Goal: Feedback & Contribution: Submit feedback/report problem

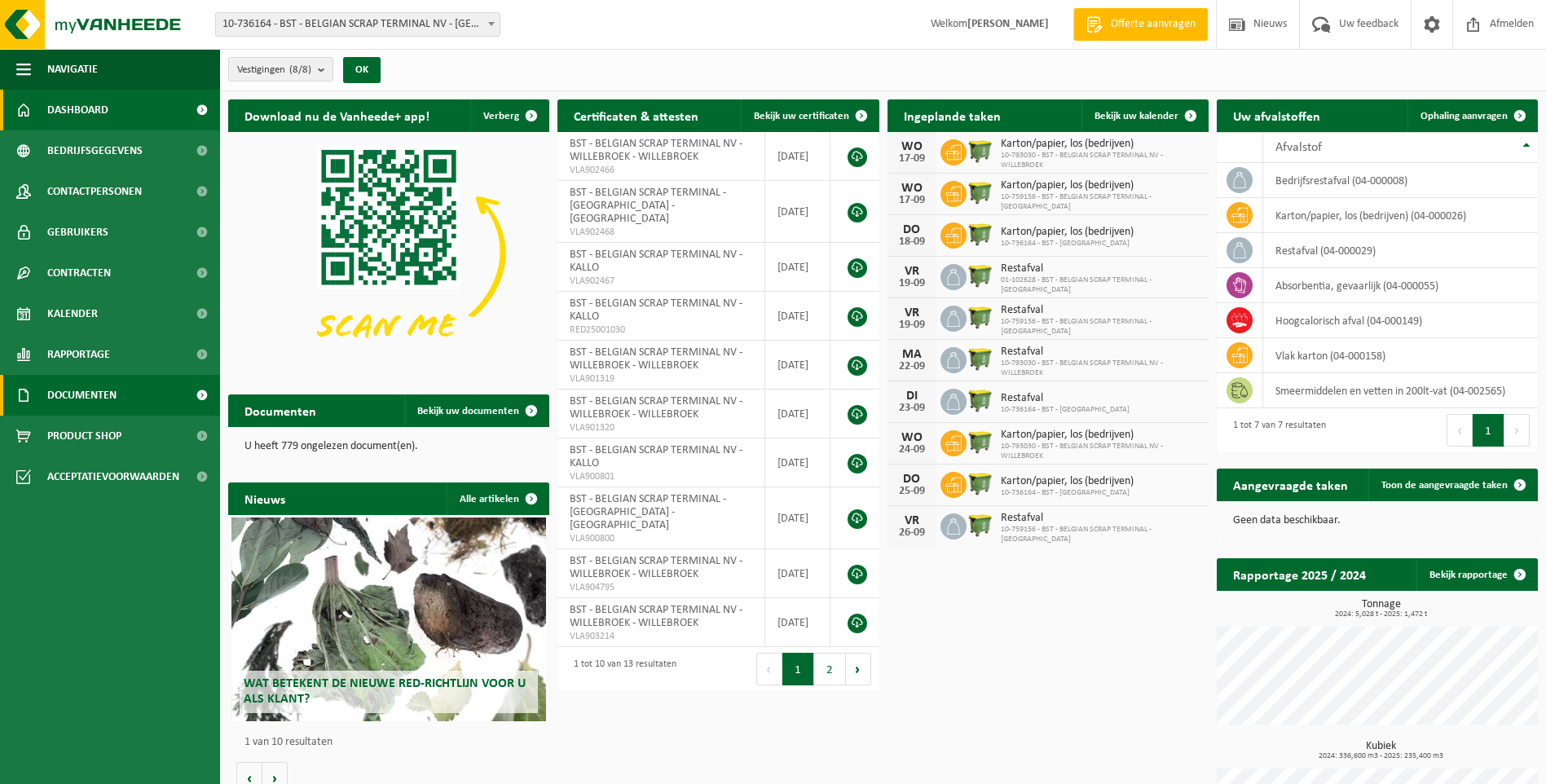
click at [105, 389] on span "Documenten" at bounding box center [81, 395] width 69 height 41
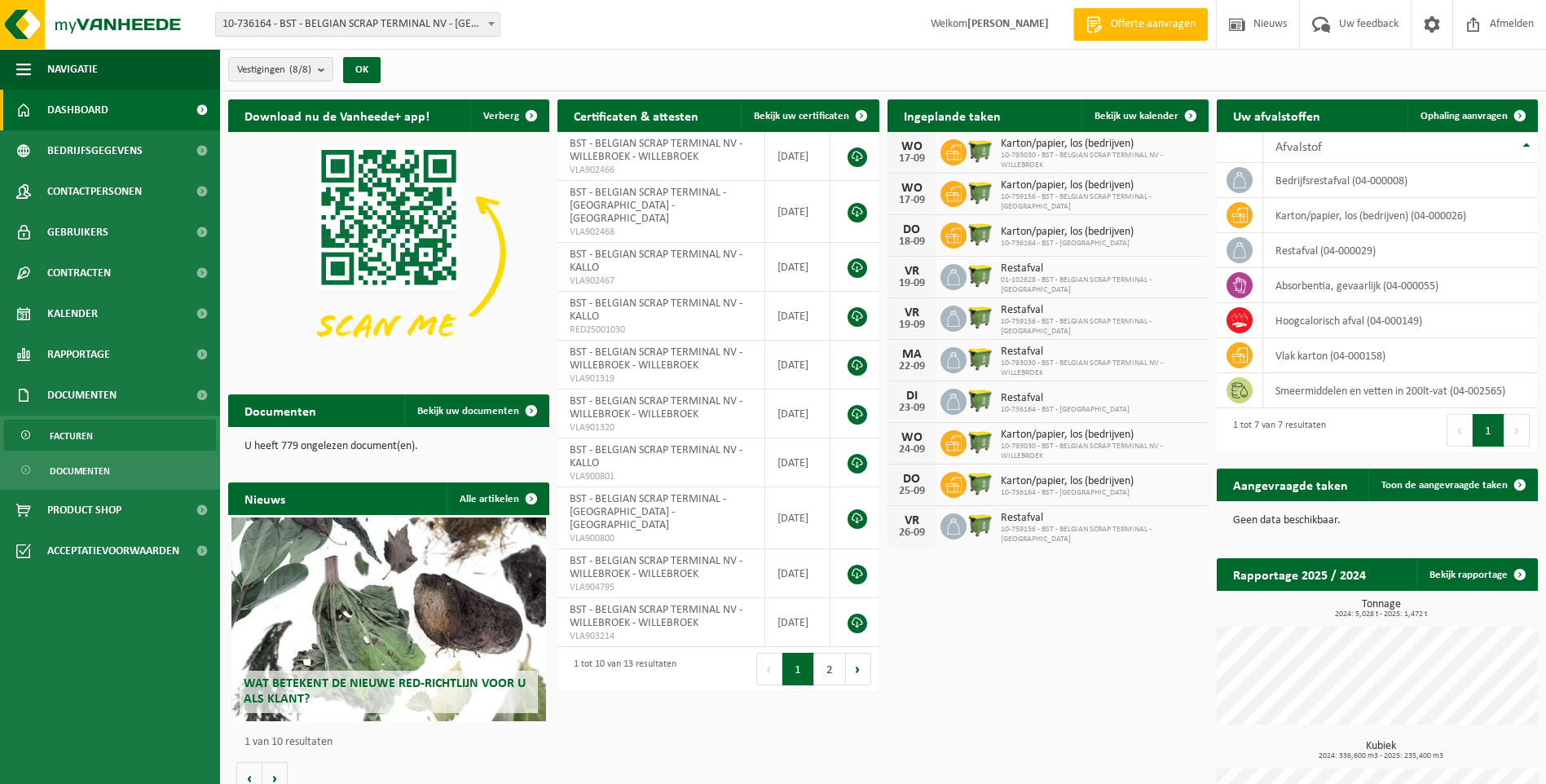
click at [66, 431] on span "Facturen" at bounding box center [71, 436] width 43 height 31
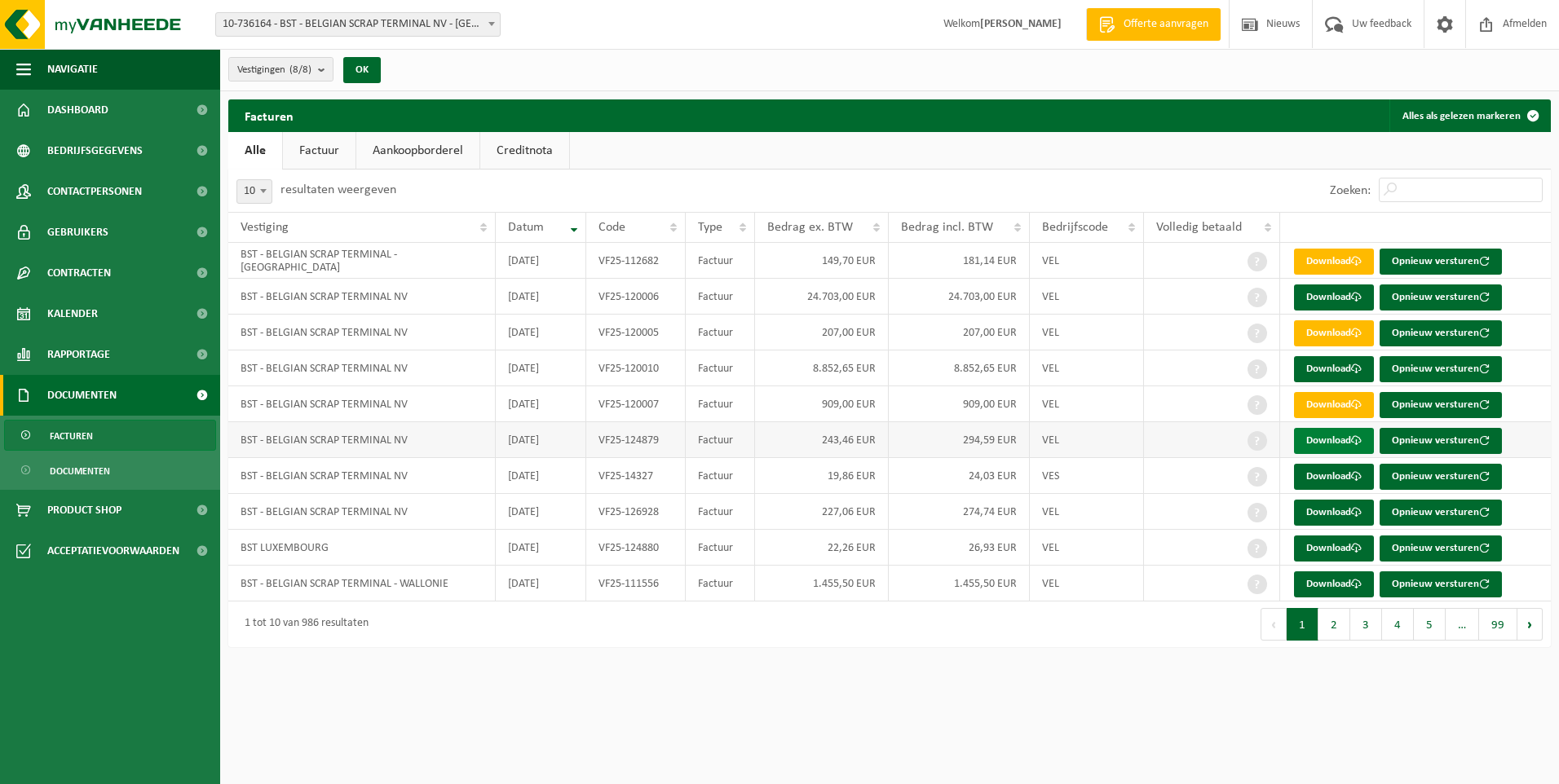
click at [1326, 439] on link "Download" at bounding box center [1334, 441] width 80 height 26
click at [1342, 477] on link "Download" at bounding box center [1334, 476] width 80 height 26
click at [1346, 511] on link "Download" at bounding box center [1334, 512] width 80 height 26
click at [1321, 545] on link "Download" at bounding box center [1334, 548] width 80 height 26
click at [1337, 627] on button "2" at bounding box center [1334, 624] width 32 height 32
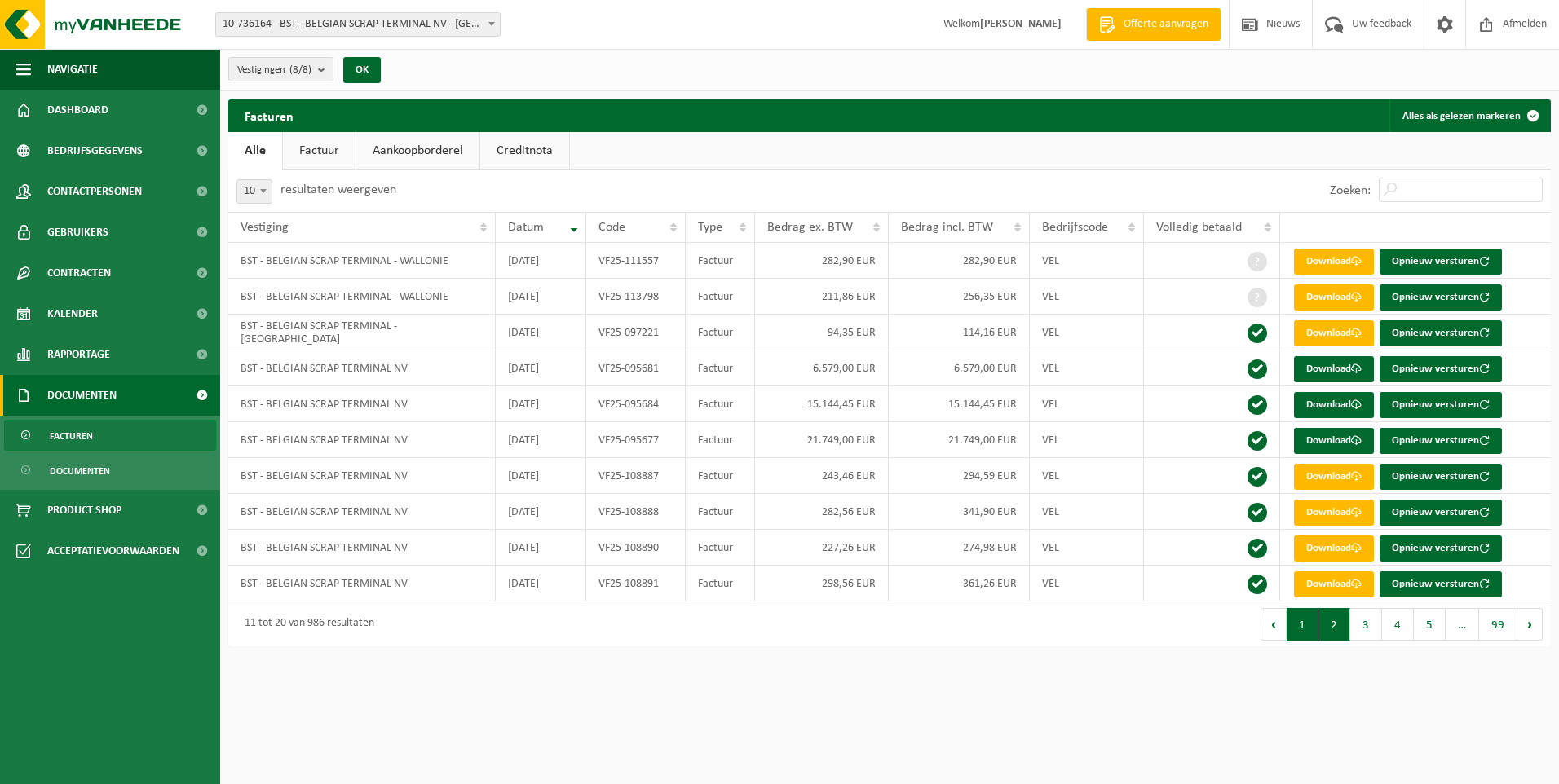
click at [1304, 620] on button "1" at bounding box center [1303, 624] width 32 height 32
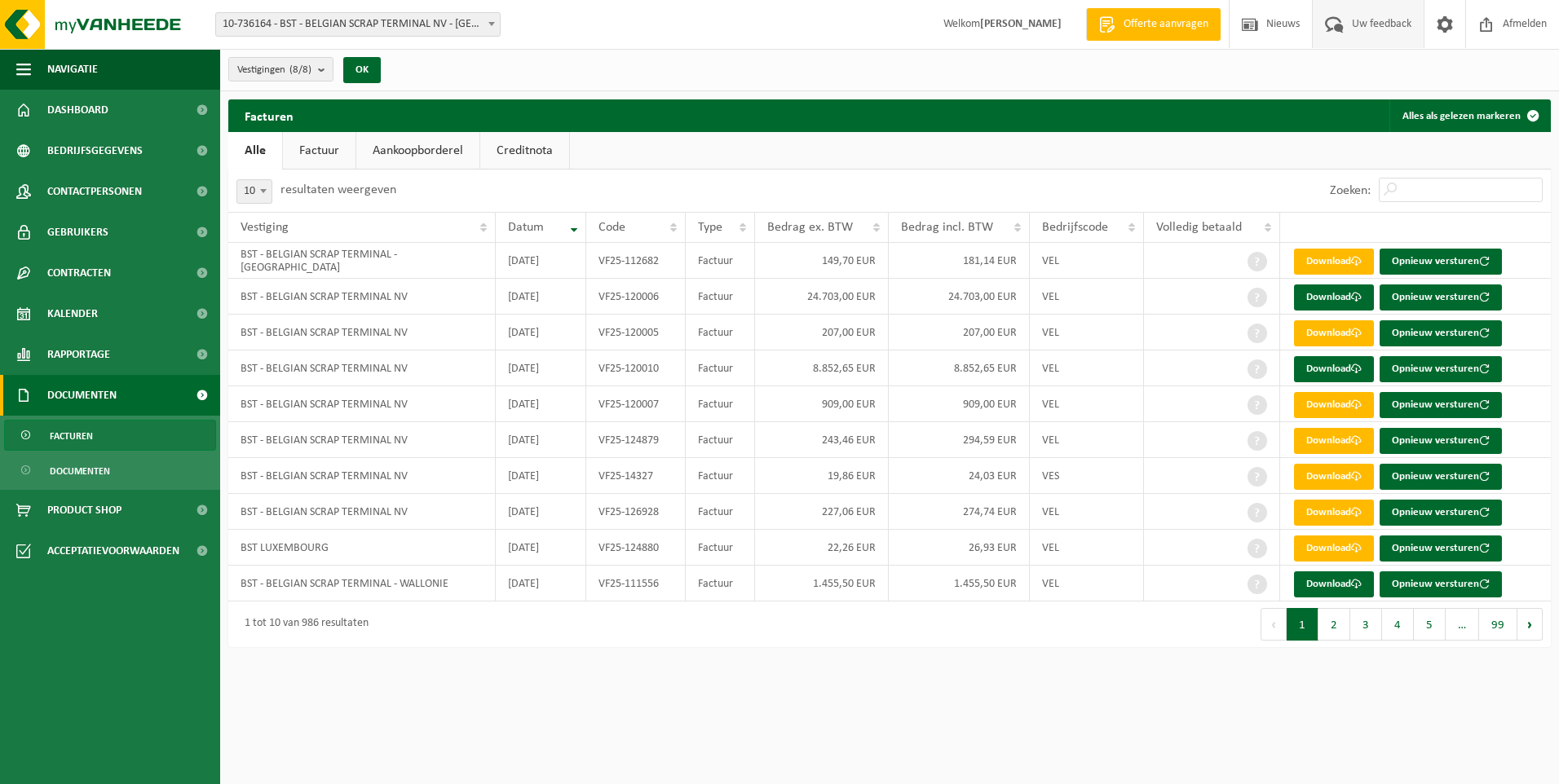
click at [1378, 22] on span "Uw feedback" at bounding box center [1381, 23] width 67 height 48
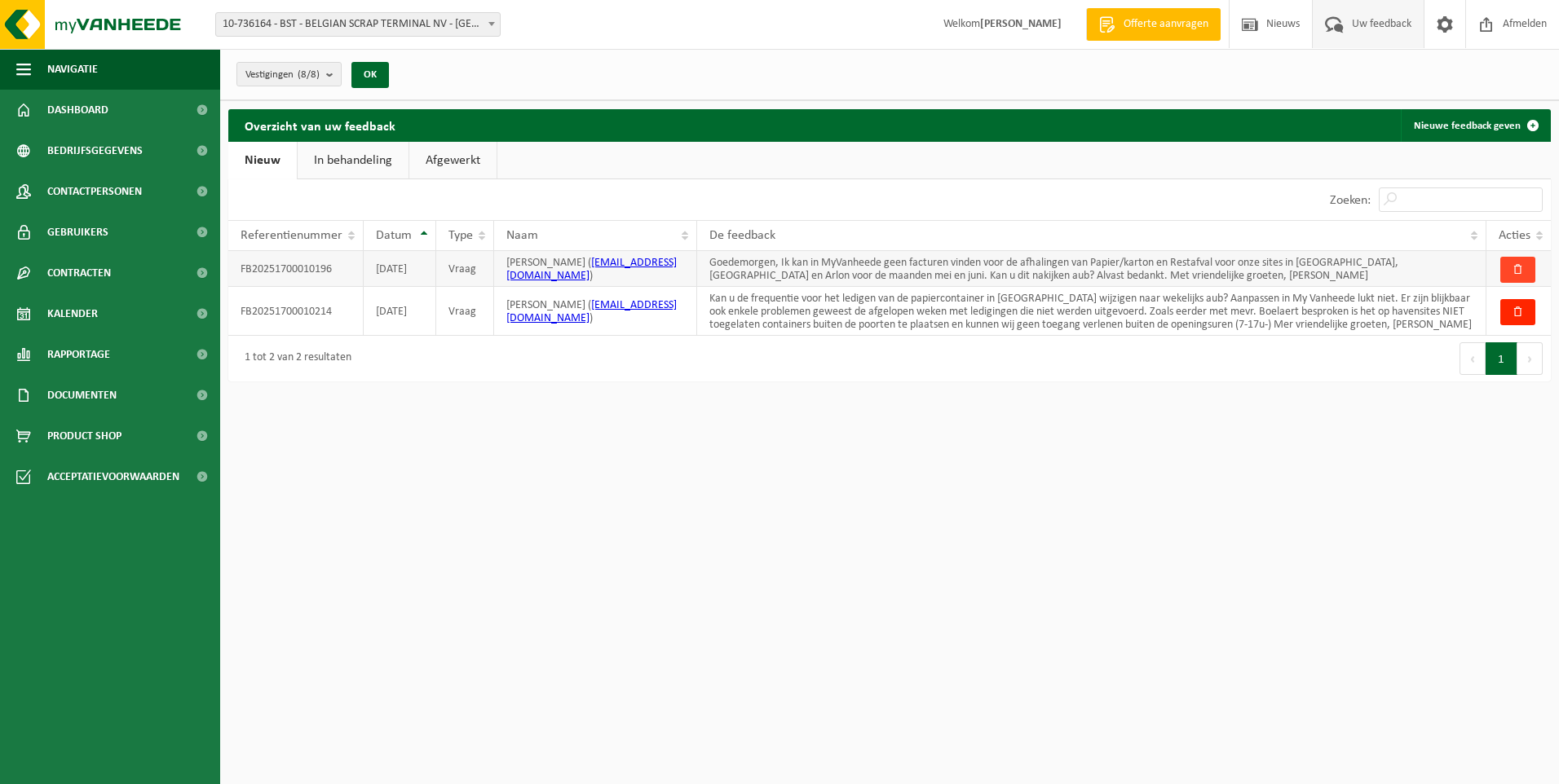
click at [1513, 268] on span "button" at bounding box center [1517, 269] width 11 height 11
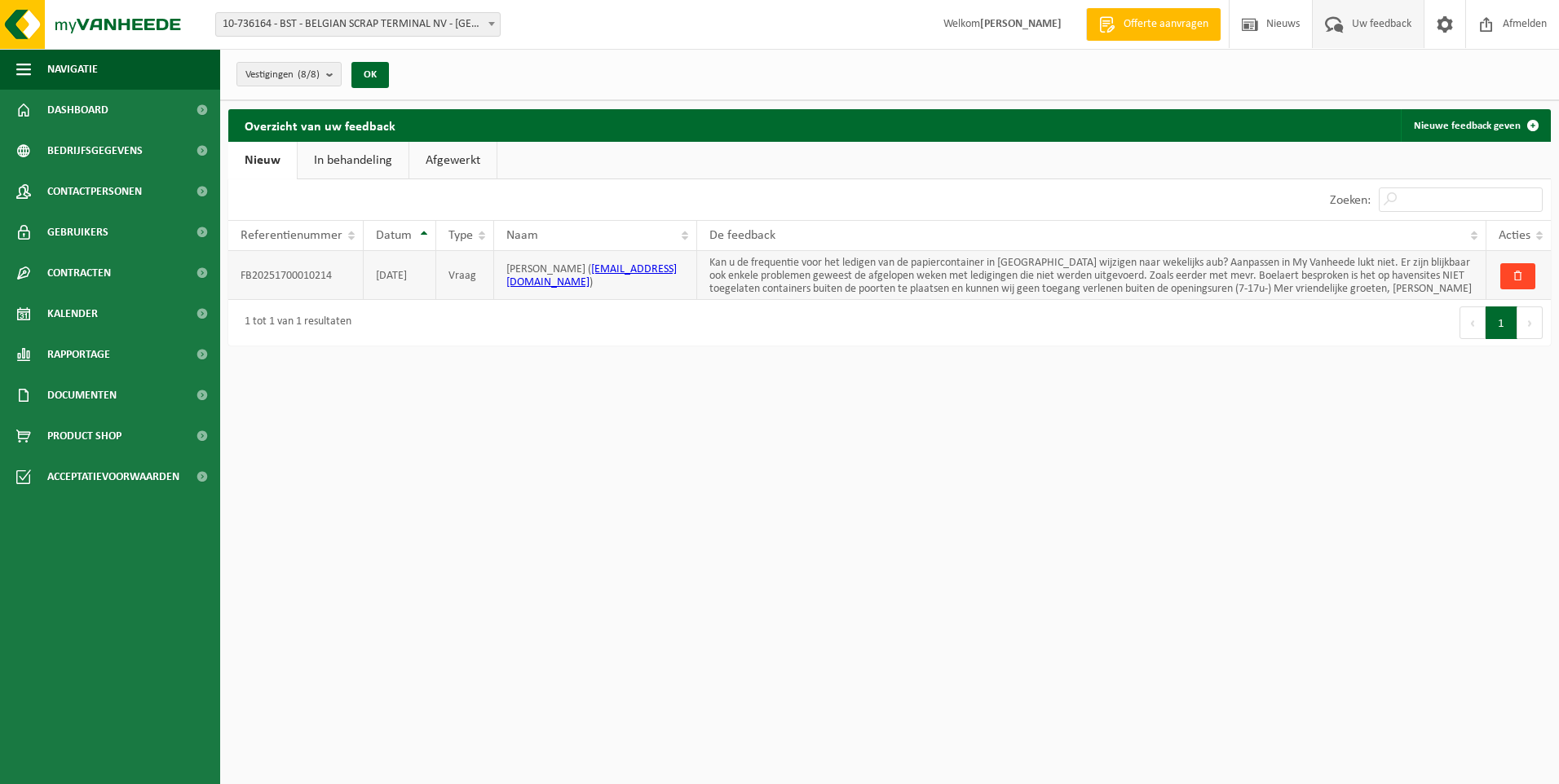
click at [1521, 268] on button "button" at bounding box center [1518, 276] width 35 height 26
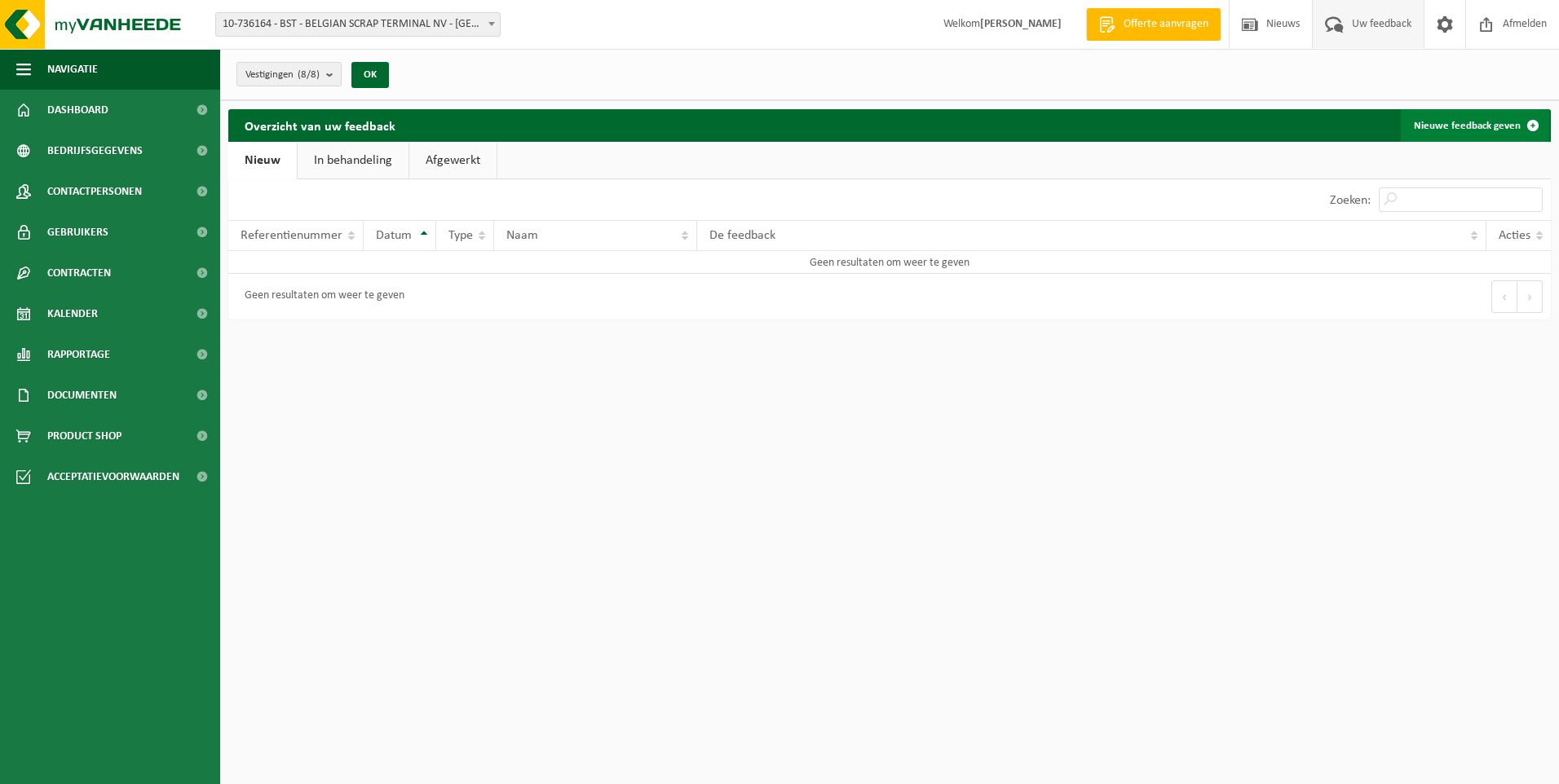
click at [1472, 125] on link "Nieuwe feedback geven" at bounding box center [1475, 125] width 149 height 32
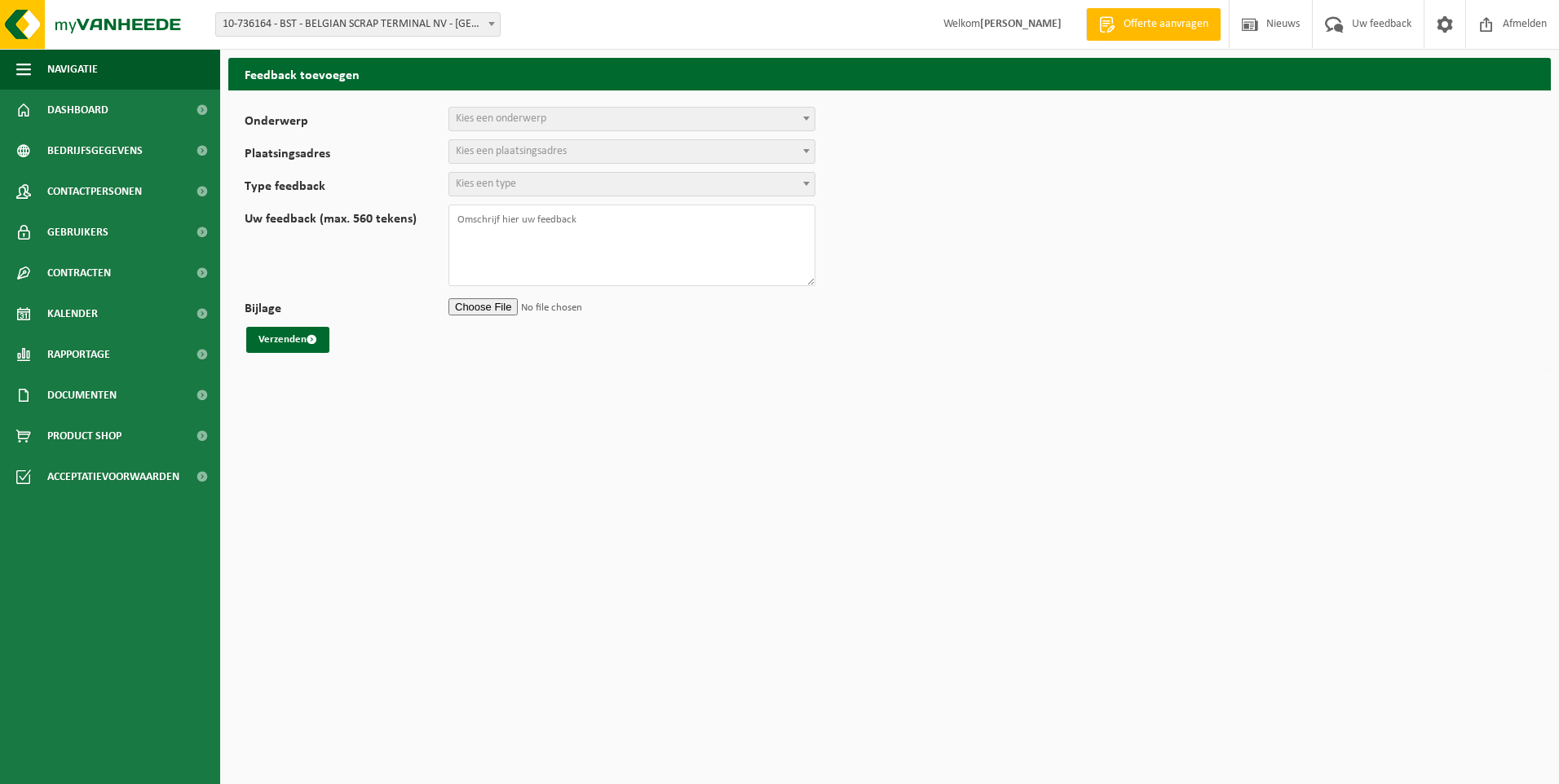
select select
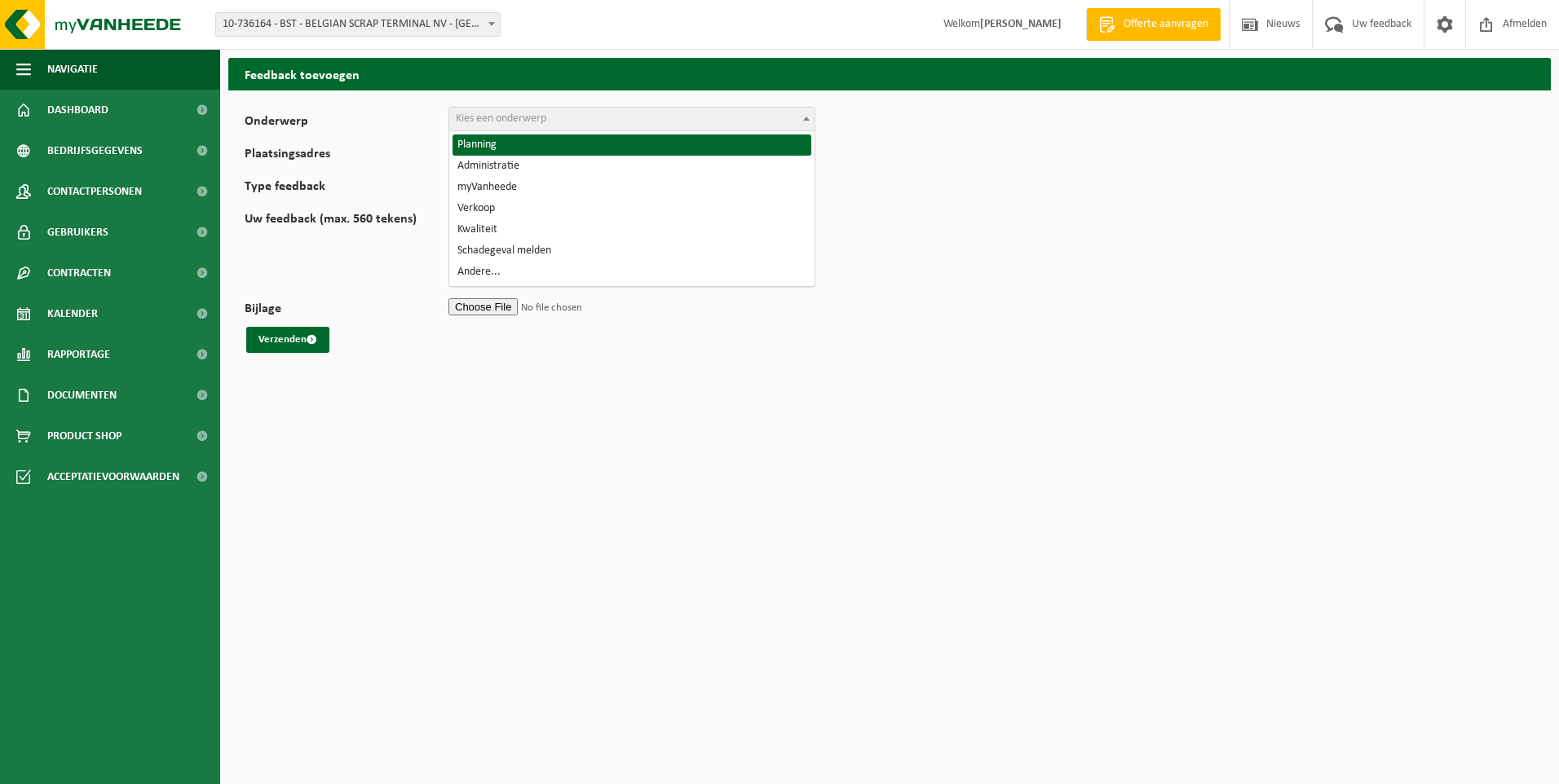
click at [517, 128] on span "Kies een onderwerp" at bounding box center [631, 118] width 365 height 22
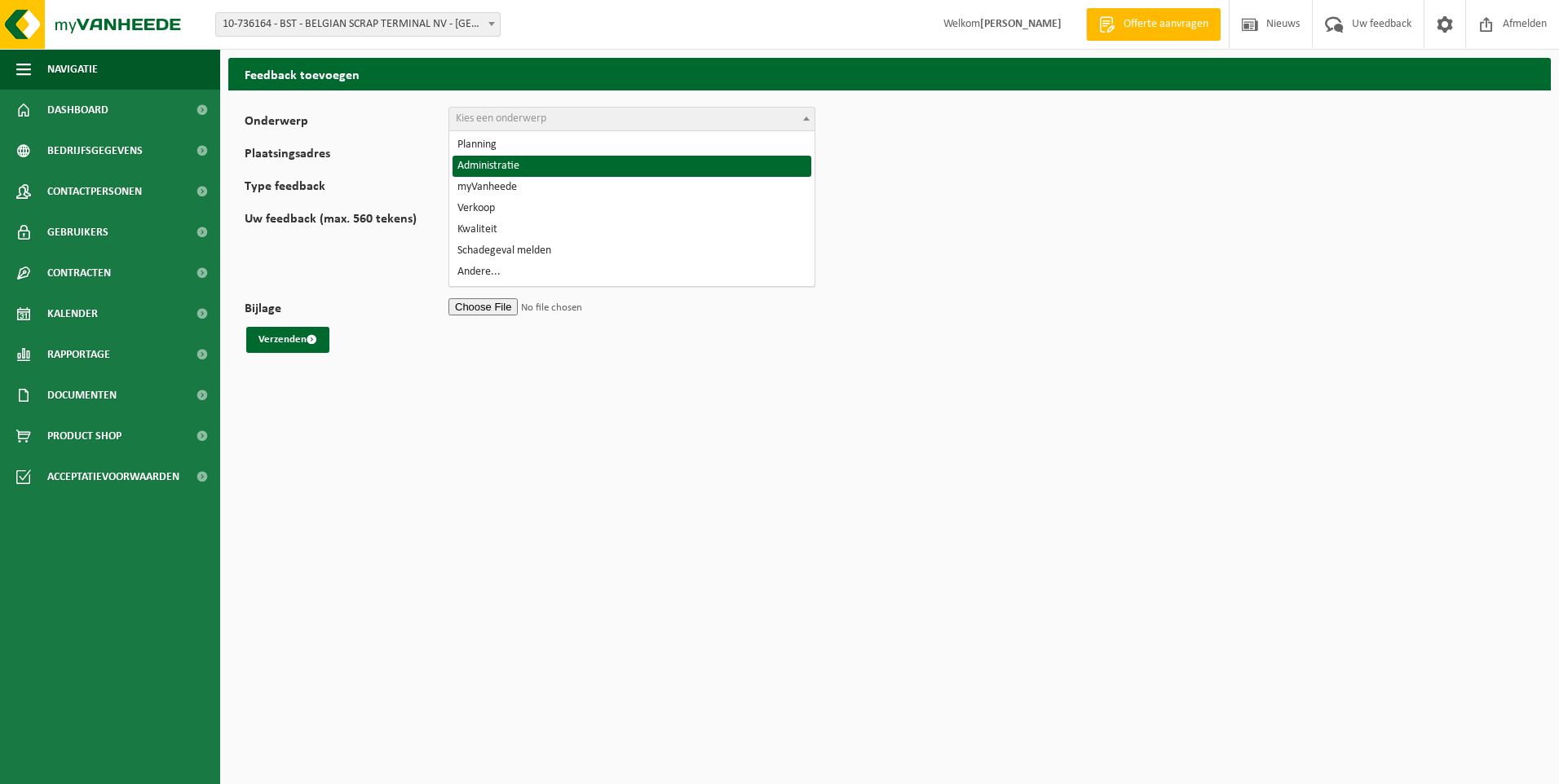
select select "7"
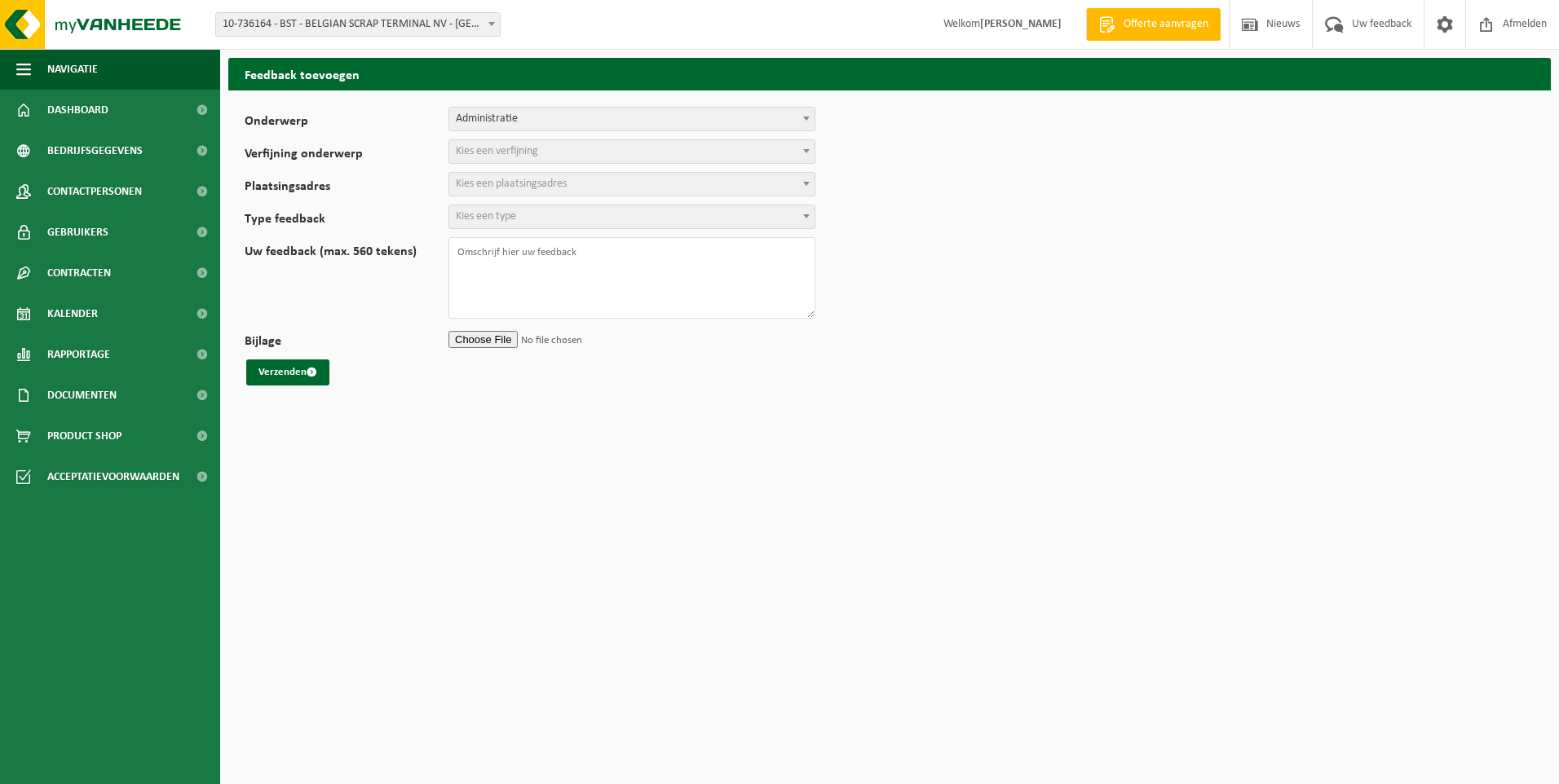
click at [521, 154] on span "Kies een verfijning" at bounding box center [497, 151] width 82 height 13
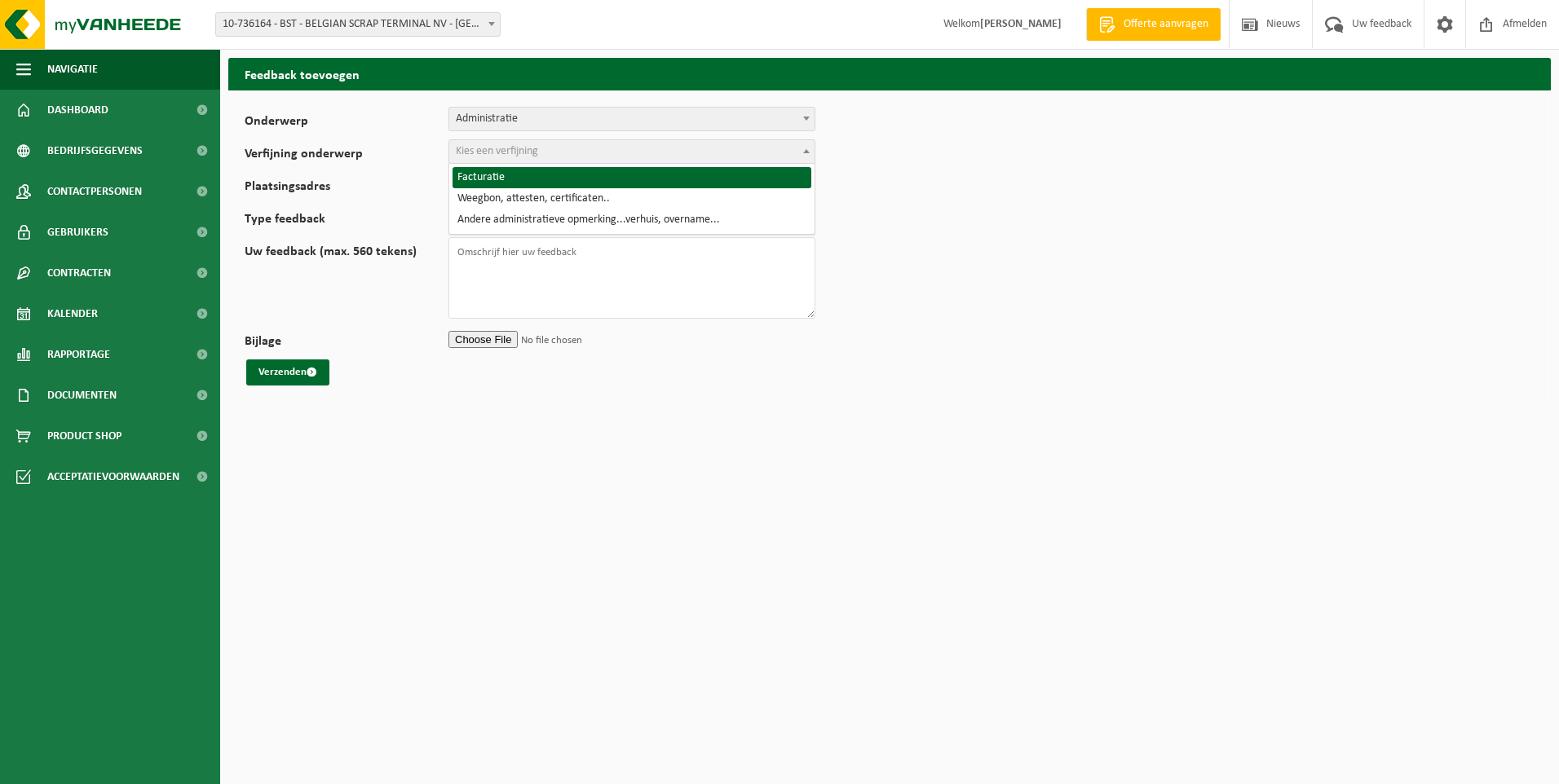
select select "8"
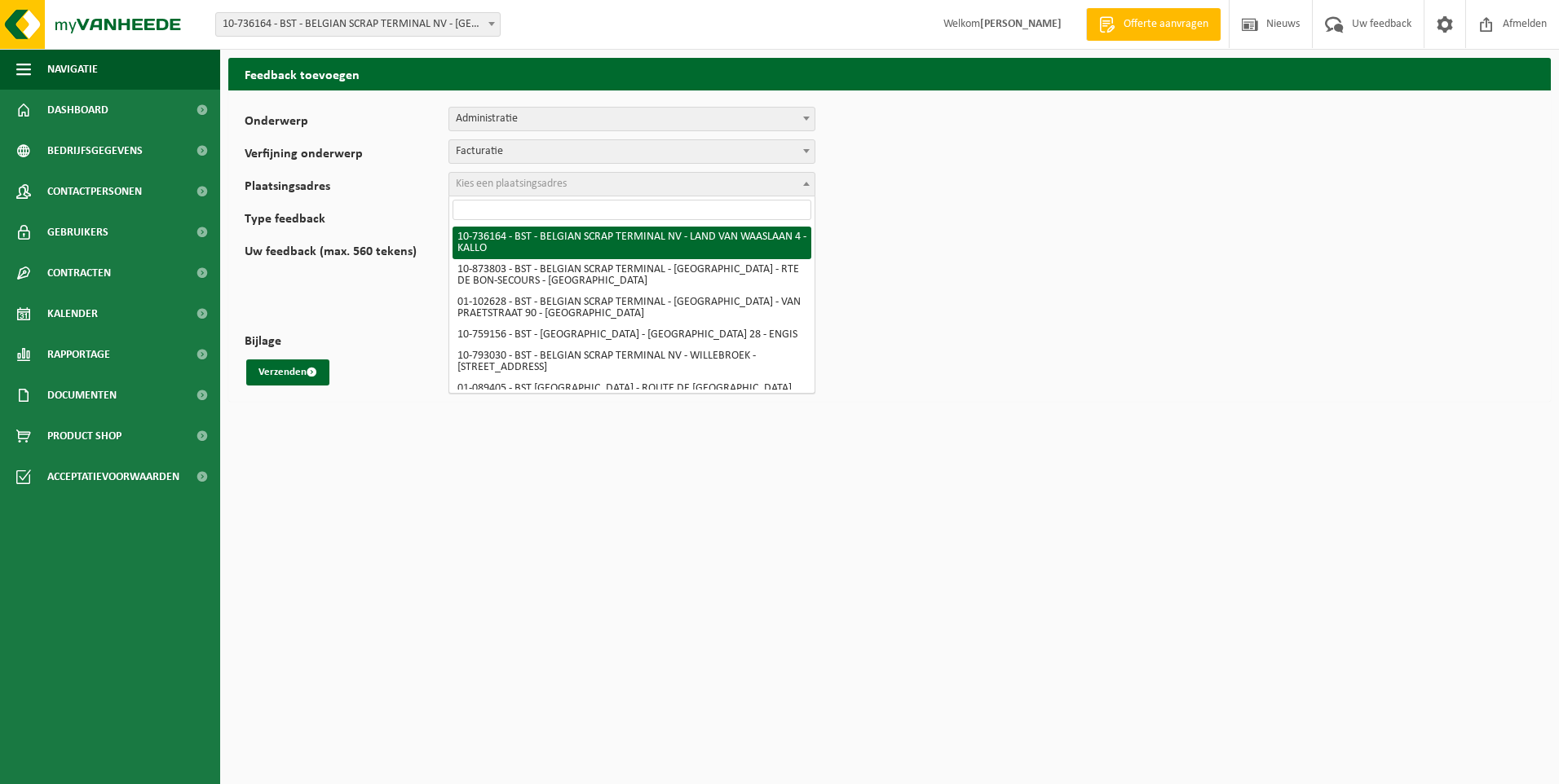
click at [503, 184] on span "Kies een plaatsingsadres" at bounding box center [511, 184] width 111 height 13
select select "5671"
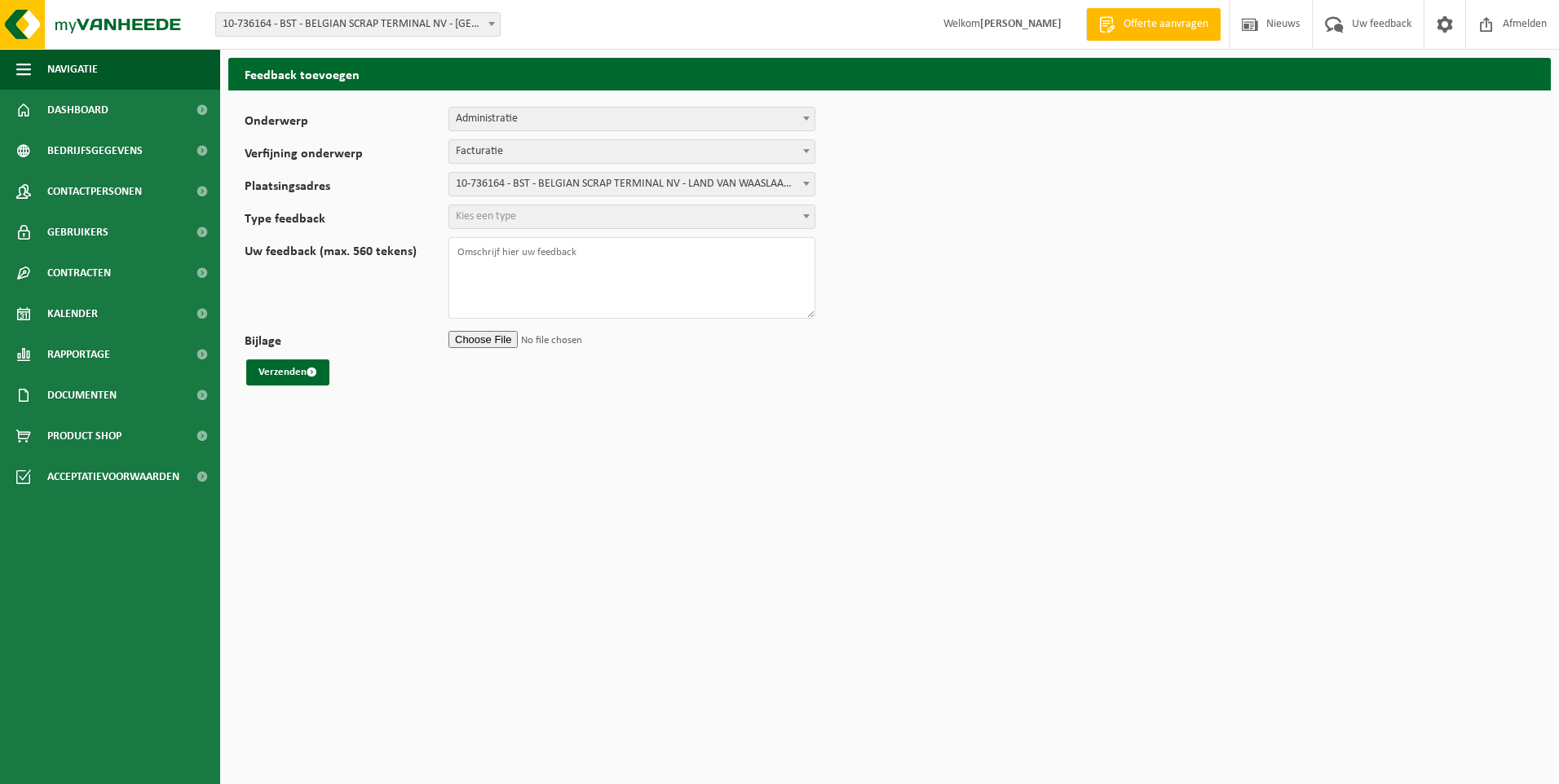
click at [501, 217] on span "Kies een type" at bounding box center [486, 216] width 61 height 13
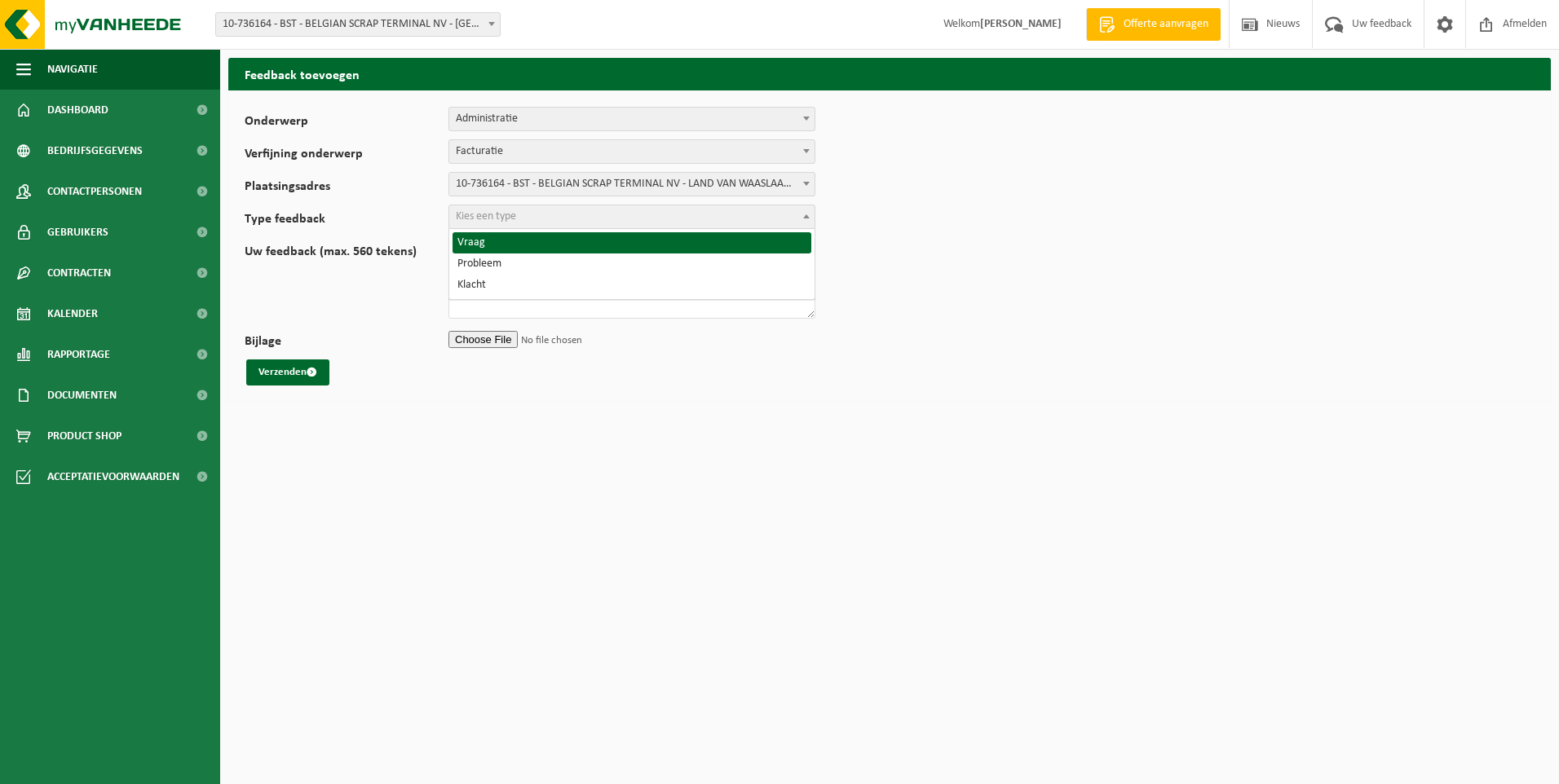
select select "QUE"
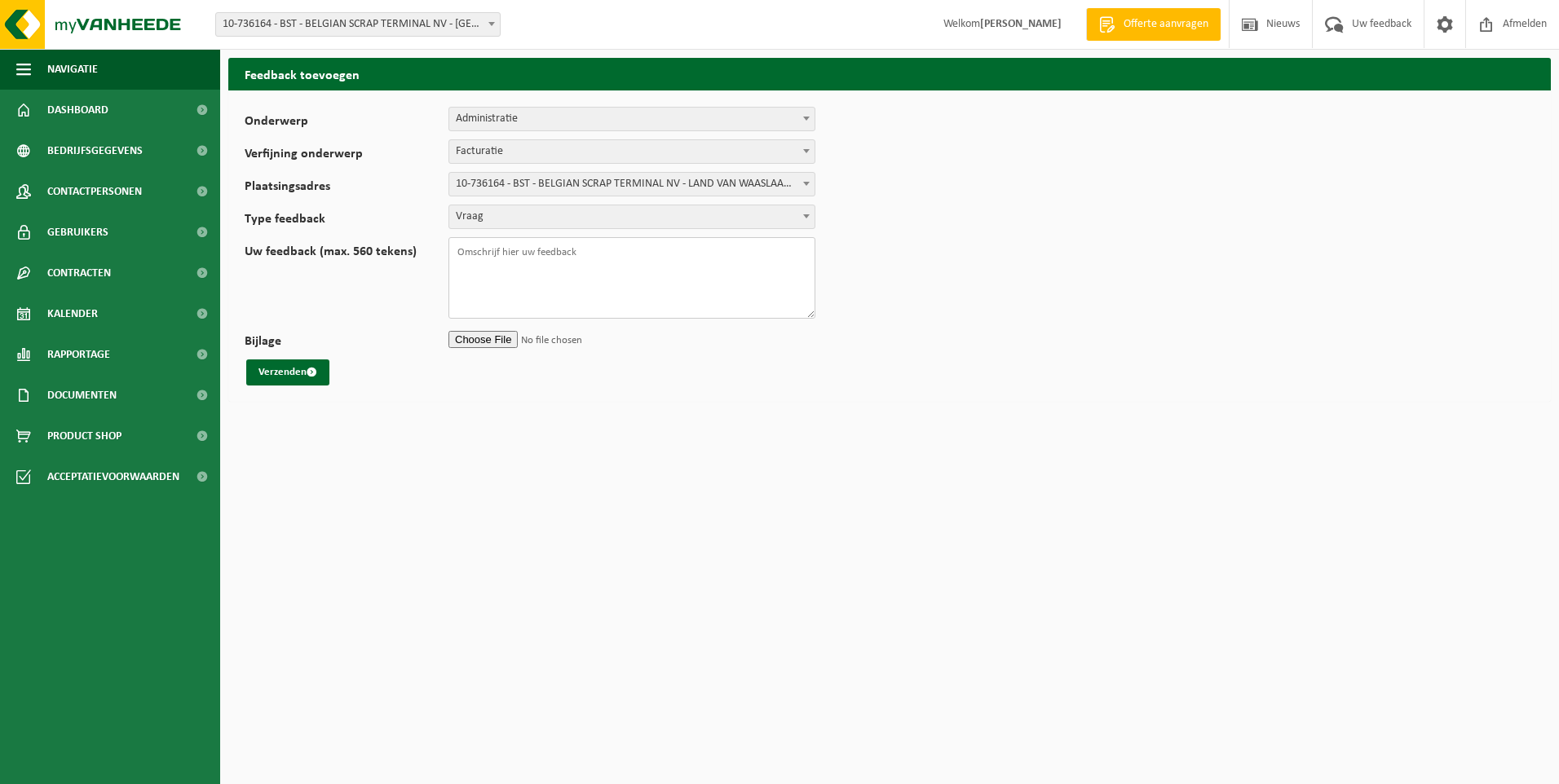
click at [490, 254] on textarea "Uw feedback (max. 560 tekens)" at bounding box center [632, 278] width 367 height 81
click at [570, 280] on textarea "Goedemorgen, voor onze site Kallo werd op factuur VF25-126928 een transport zon…" at bounding box center [632, 278] width 367 height 81
click at [759, 288] on textarea "Goedemorgen, voor onze site Kallo werd op factuur VF25-126928 een transport zon…" at bounding box center [632, 278] width 367 height 81
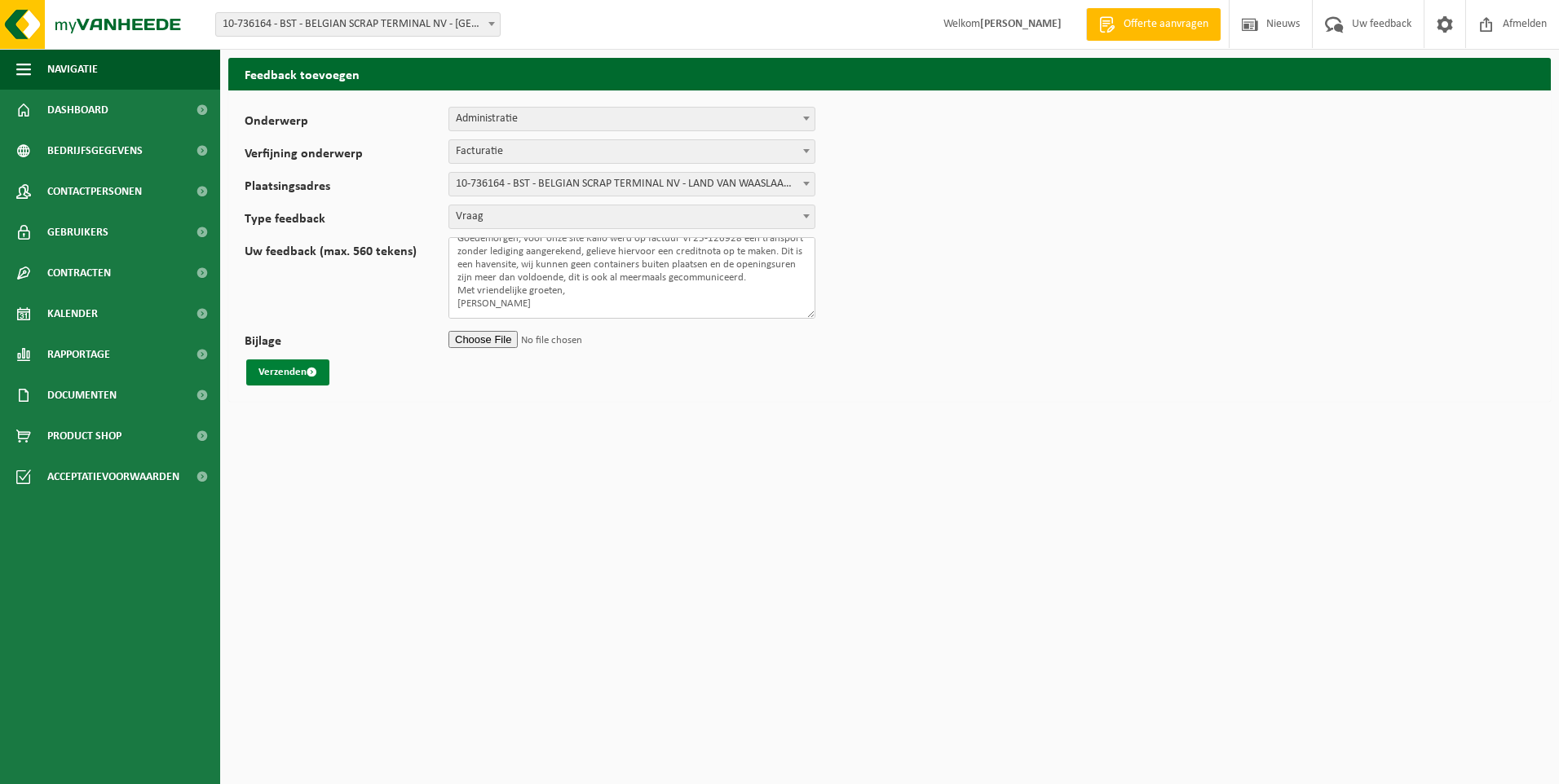
type textarea "Goedemorgen, voor onze site Kallo werd op factuur VF25-126928 een transport zon…"
click at [287, 368] on button "Verzenden" at bounding box center [288, 372] width 83 height 26
